Goal: Task Accomplishment & Management: Complete application form

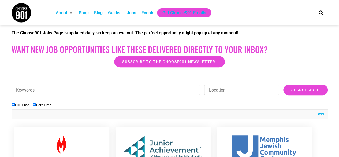
scroll to position [122, 0]
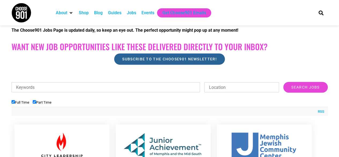
click at [140, 62] on link "Subscribe to the Choose901 newsletter!" at bounding box center [169, 58] width 111 height 11
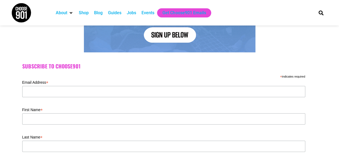
scroll to position [110, 0]
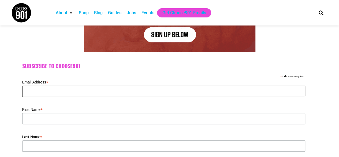
click at [100, 90] on input "Email Address *" at bounding box center [163, 91] width 283 height 11
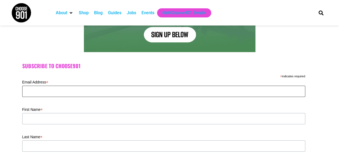
type input "rahyspa@gmail.com"
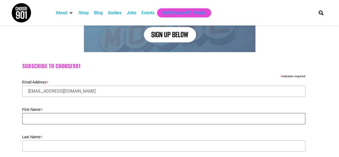
type input "Rahy"
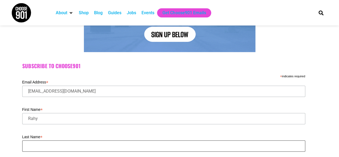
type input "Perez-Ayala"
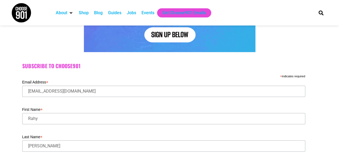
type input "02215"
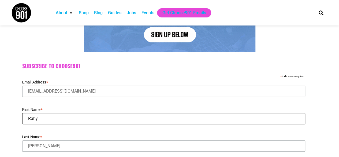
drag, startPoint x: 55, startPoint y: 116, endPoint x: 0, endPoint y: 114, distance: 55.3
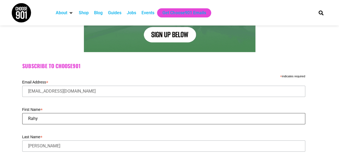
click at [0, 114] on div "Subscribe to Choose901 * indicates required Email Address * rahyspa@gmail.com F…" at bounding box center [169, 131] width 339 height 152
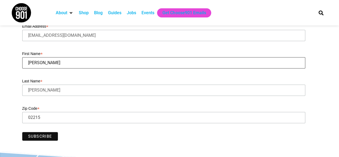
scroll to position [203, 0]
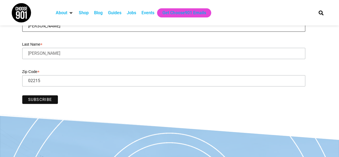
type input "Santiago"
drag, startPoint x: 44, startPoint y: 78, endPoint x: 0, endPoint y: 81, distance: 44.1
click at [0, 81] on div "Subscribe to Choose901 * indicates required Email Address * rahyspa@gmail.com F…" at bounding box center [169, 38] width 339 height 152
type input "38120"
click at [41, 96] on input "Subscribe" at bounding box center [40, 99] width 36 height 9
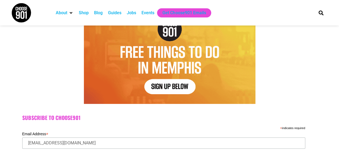
scroll to position [0, 0]
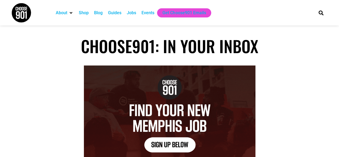
click at [134, 14] on div "Jobs" at bounding box center [131, 13] width 9 height 6
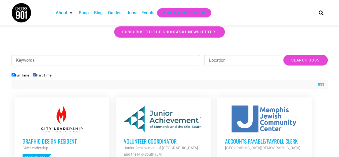
scroll to position [151, 0]
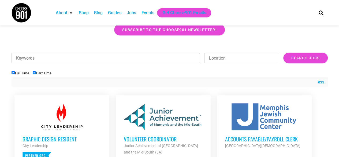
click at [117, 61] on input "Keywords" at bounding box center [106, 58] width 189 height 10
type input "streets"
click at [284, 53] on input "Search Jobs" at bounding box center [306, 58] width 44 height 11
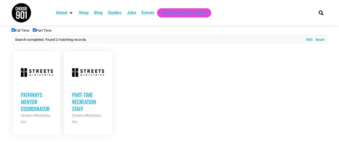
scroll to position [208, 0]
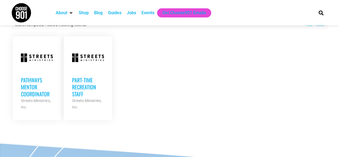
click at [30, 89] on h3 "Pathways Mentor Coordinator" at bounding box center [37, 86] width 32 height 21
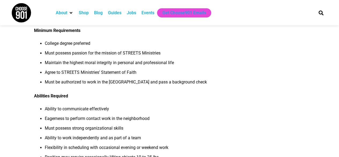
scroll to position [340, 0]
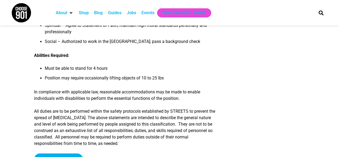
scroll to position [359, 0]
